Goal: Register for event/course

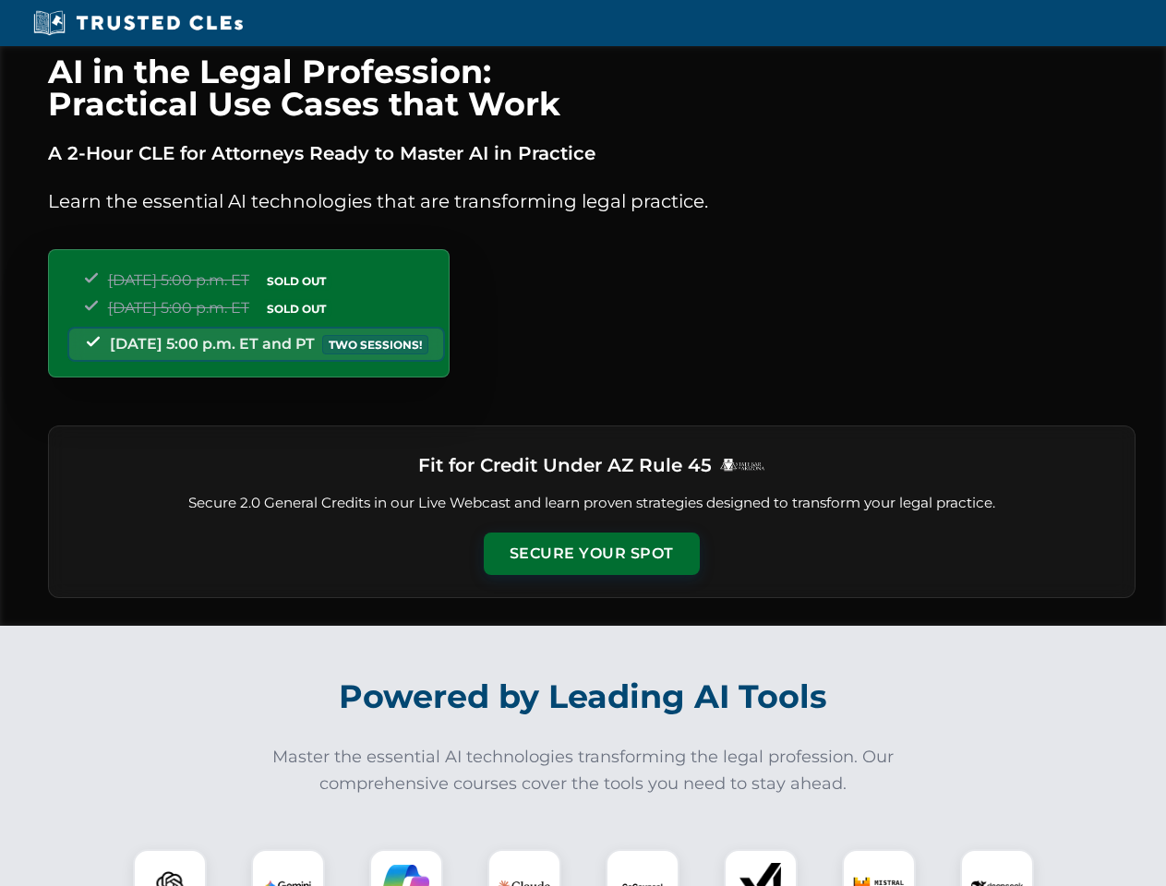
click at [591, 554] on button "Secure Your Spot" at bounding box center [592, 553] width 216 height 42
click at [170, 867] on img at bounding box center [170, 886] width 54 height 54
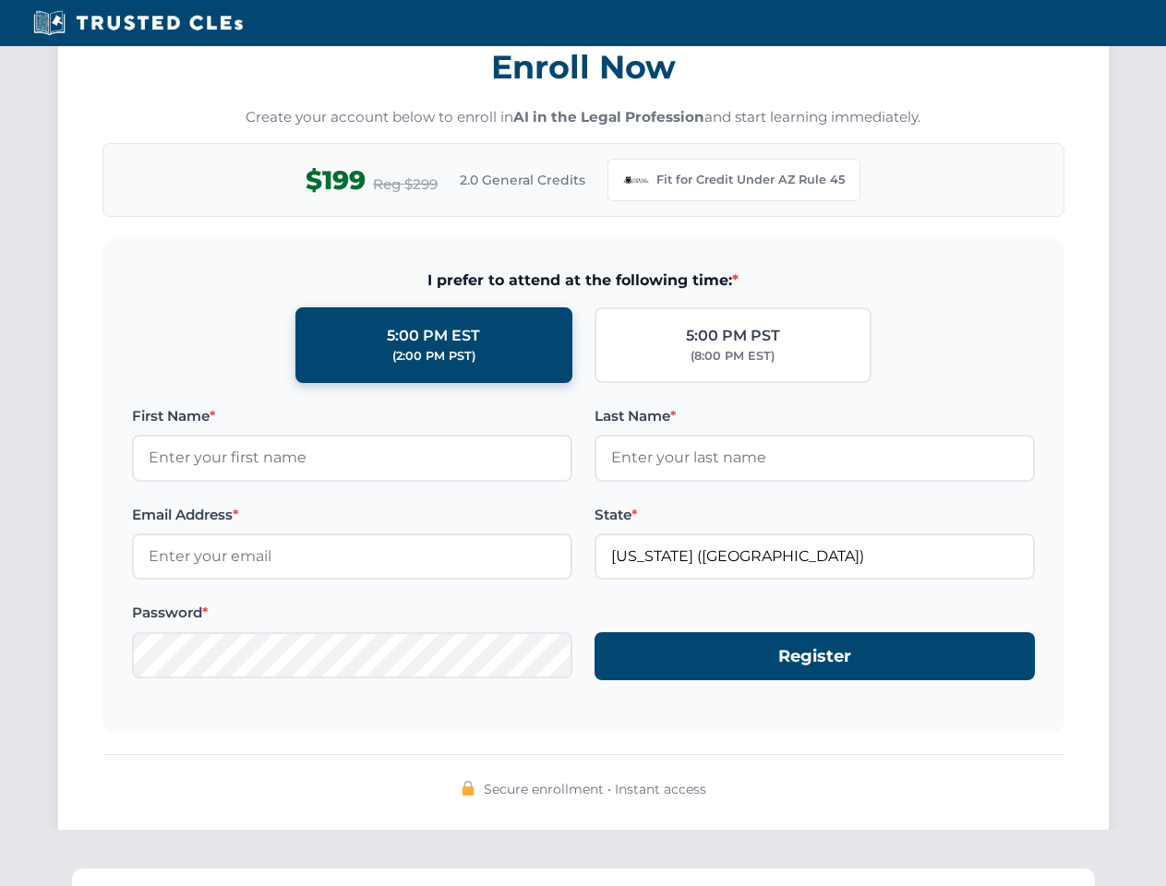
scroll to position [1799, 0]
